Goal: Find contact information: Find contact information

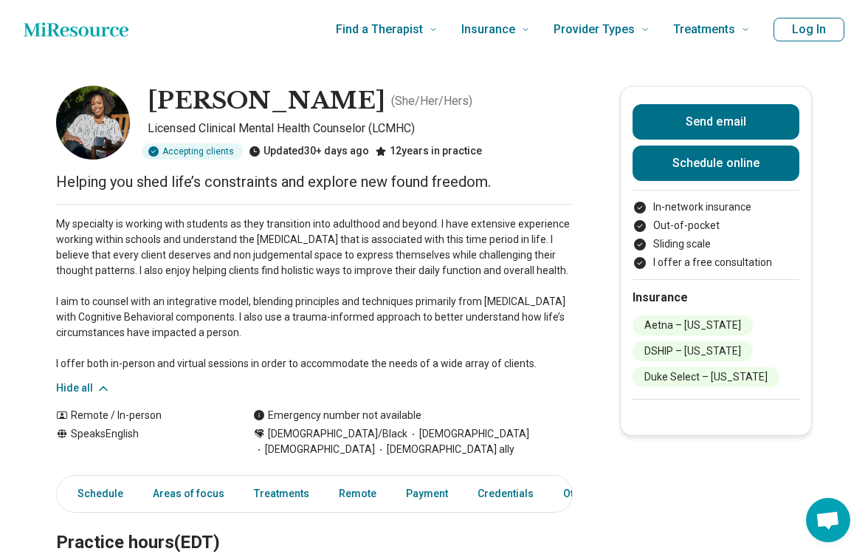
drag, startPoint x: 532, startPoint y: 368, endPoint x: 111, endPoint y: 308, distance: 425.1
click at [111, 308] on p "My specialty is working with students as they transition into adulthood and bey…" at bounding box center [314, 293] width 517 height 155
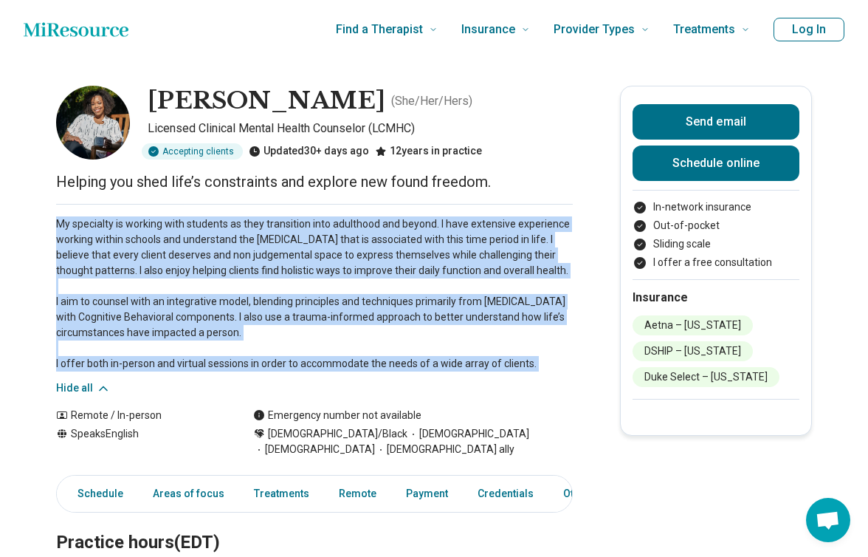
drag, startPoint x: 55, startPoint y: 224, endPoint x: 444, endPoint y: 368, distance: 415.0
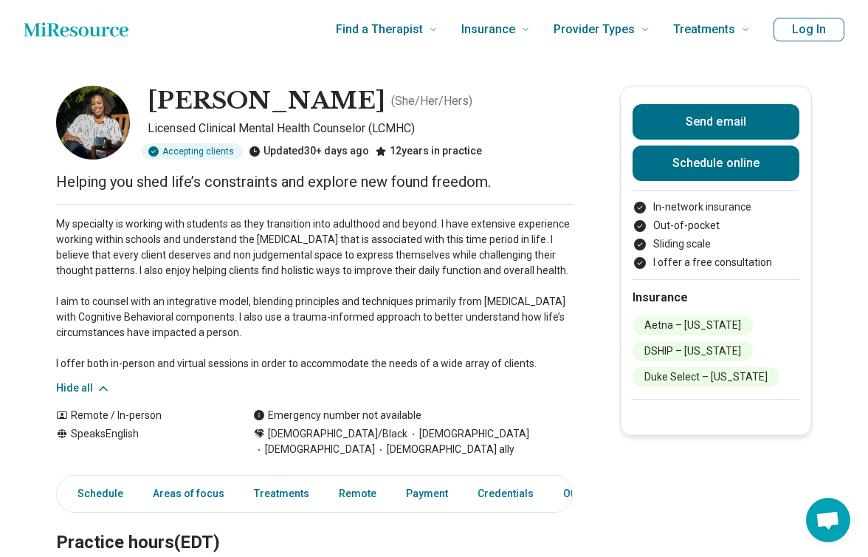
click at [529, 367] on p "My specialty is working with students as they transition into adulthood and bey…" at bounding box center [314, 293] width 517 height 155
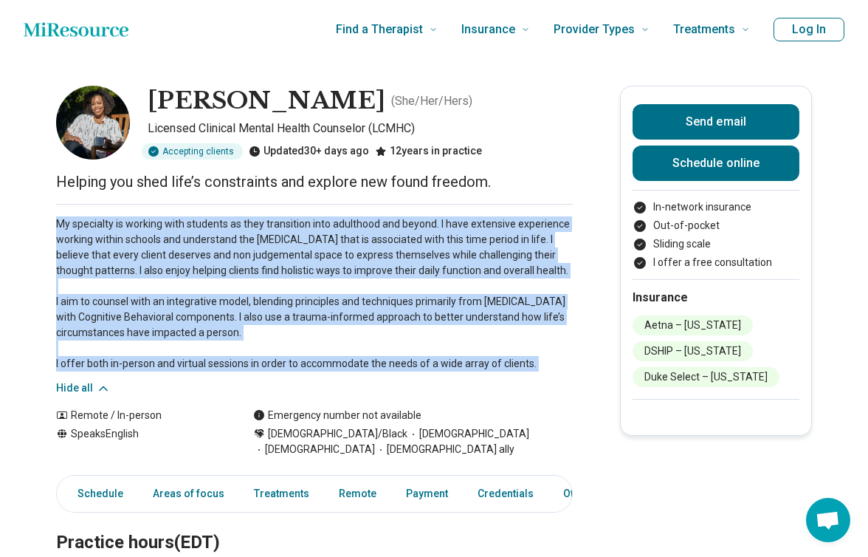
drag, startPoint x: 529, startPoint y: 367, endPoint x: 49, endPoint y: 227, distance: 499.4
copy p "My specialty is working with students as they transition into adulthood and bey…"
